Goal: Task Accomplishment & Management: Manage account settings

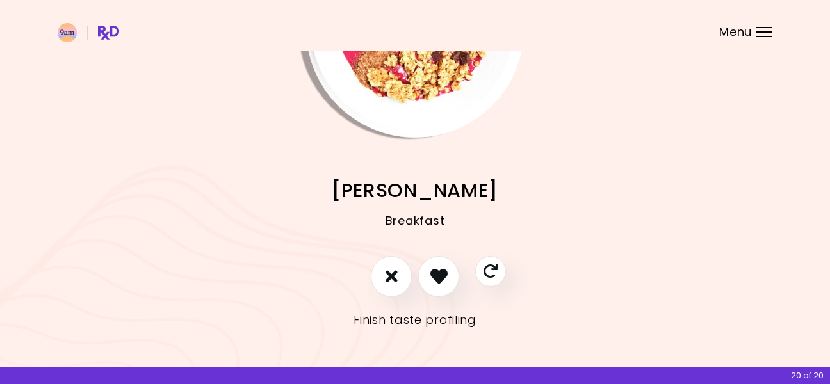
click at [412, 322] on link "Finish taste profiling" at bounding box center [415, 320] width 123 height 20
